Goal: Task Accomplishment & Management: Manage account settings

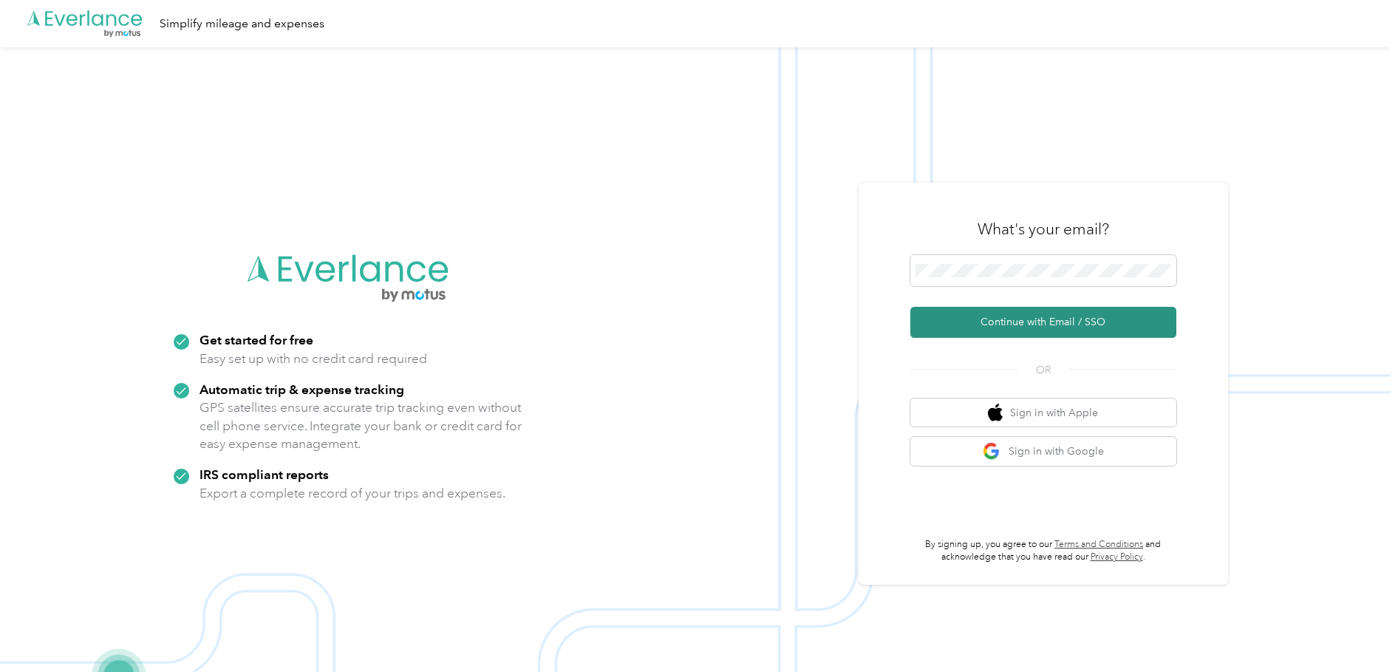
click at [1010, 319] on button "Continue with Email / SSO" at bounding box center [1043, 322] width 266 height 31
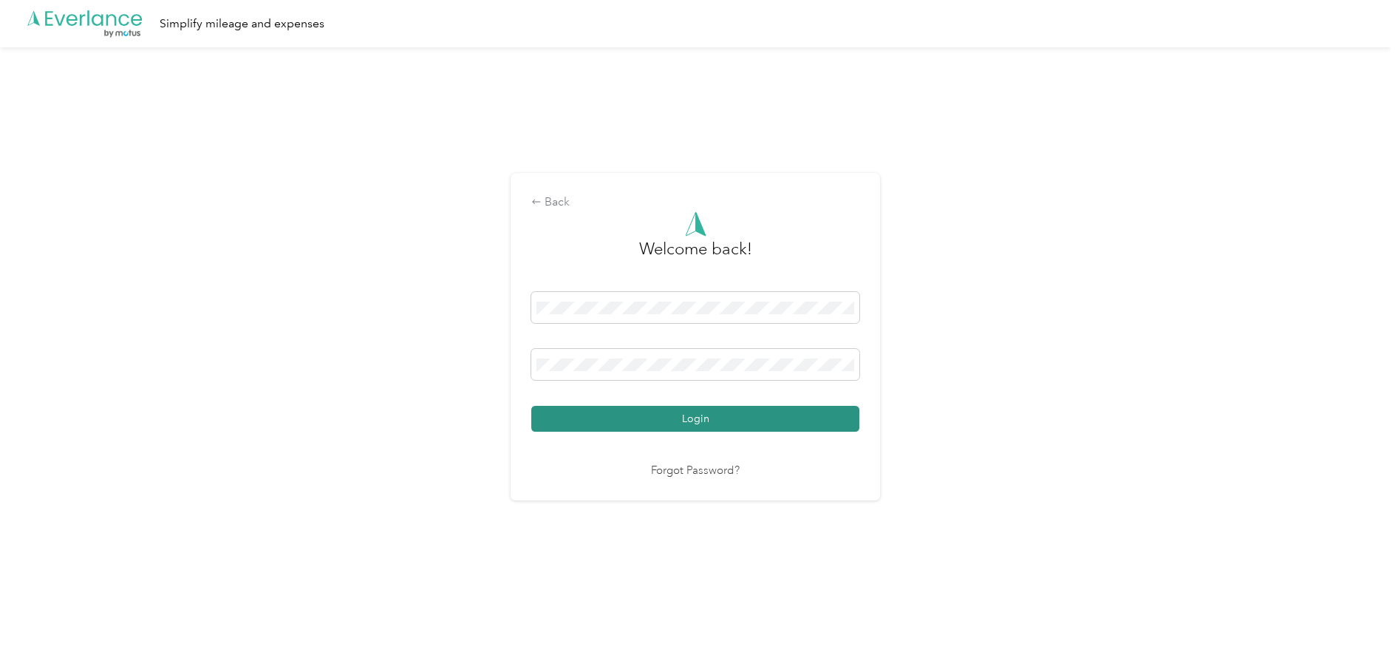
click at [723, 416] on button "Login" at bounding box center [695, 419] width 328 height 26
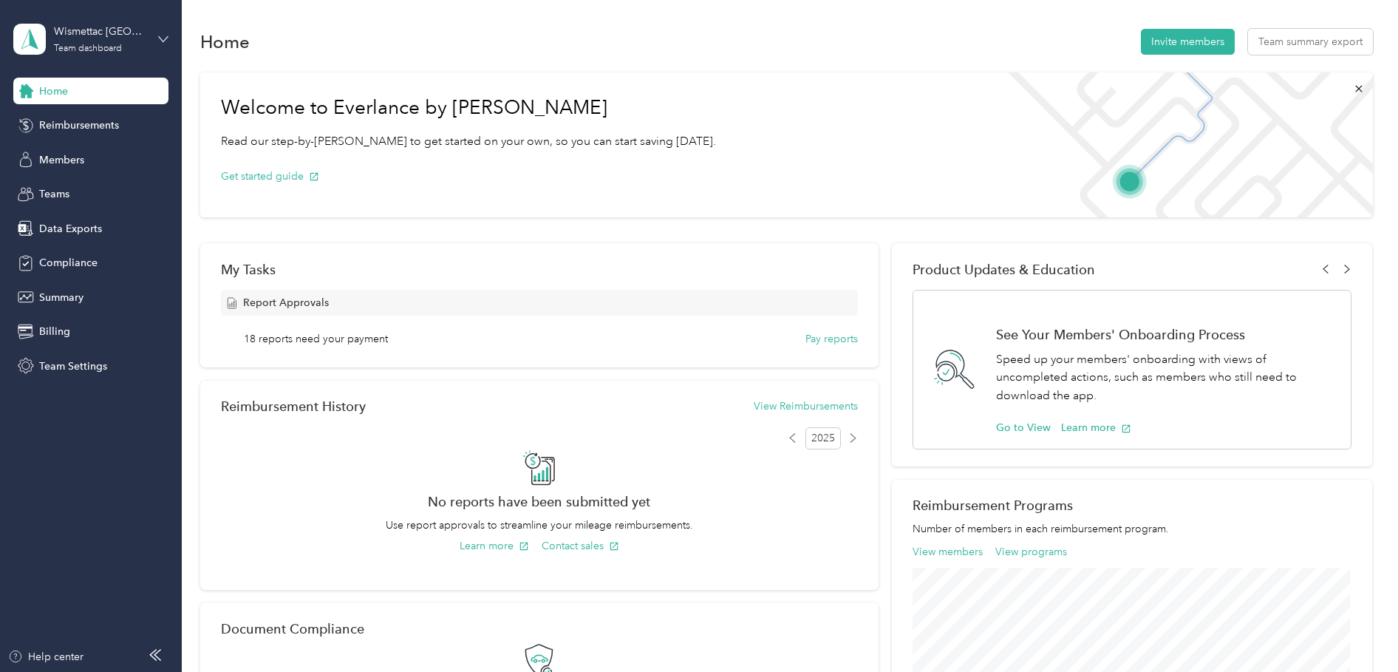
click at [165, 36] on icon at bounding box center [163, 39] width 10 height 10
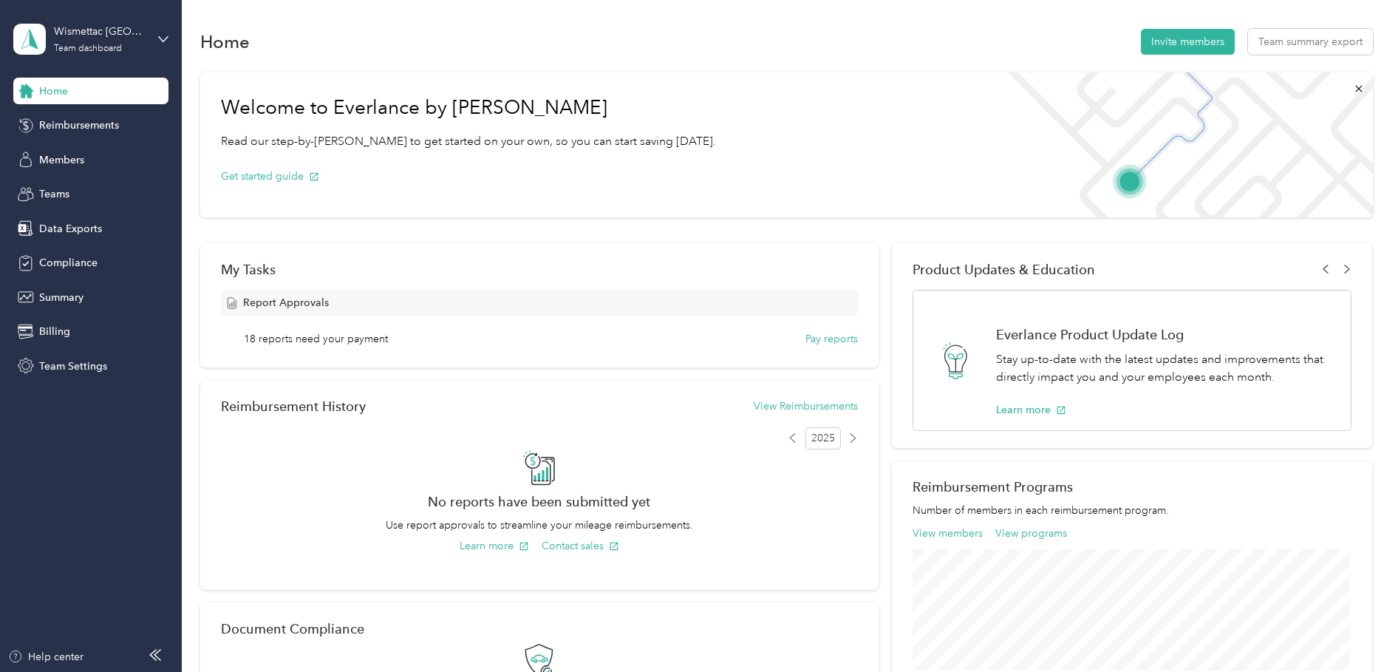
click at [158, 30] on div "Wismettac Canada Team dashboard" at bounding box center [90, 39] width 155 height 52
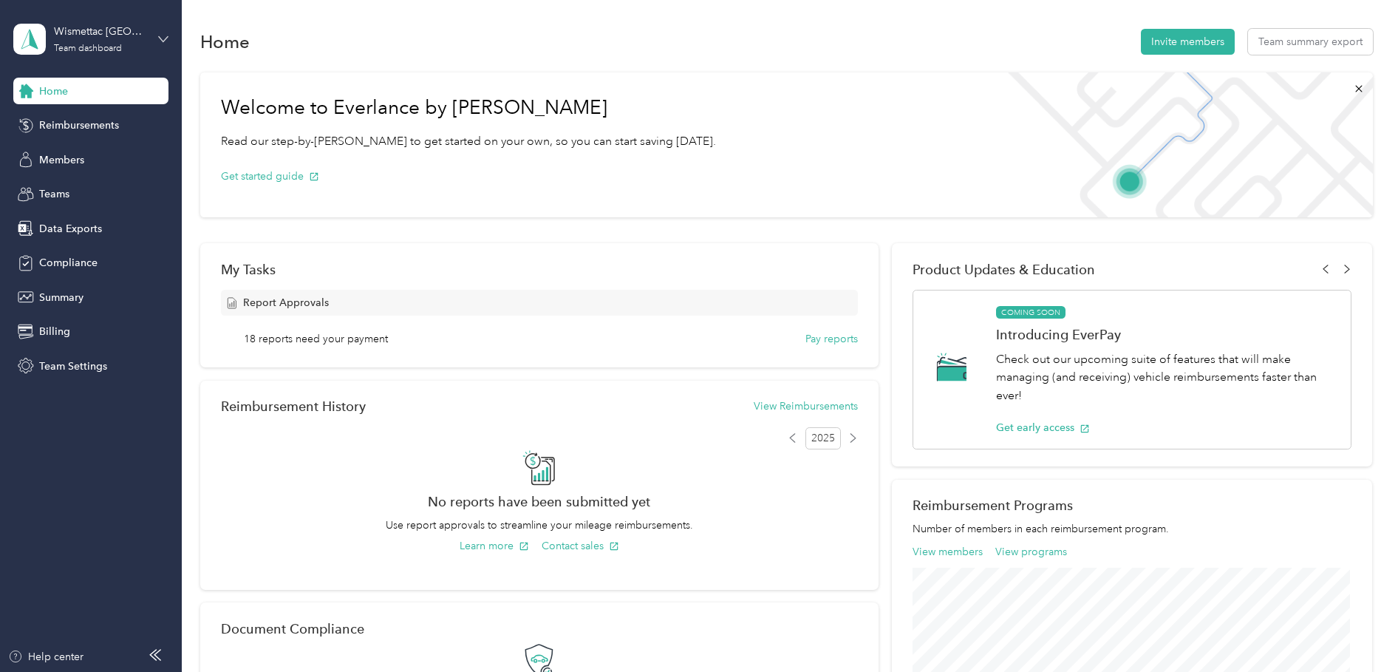
click at [159, 34] on icon at bounding box center [163, 39] width 10 height 10
click at [164, 42] on icon at bounding box center [163, 39] width 10 height 10
click at [72, 190] on div "Log out" at bounding box center [169, 188] width 290 height 26
